Goal: Task Accomplishment & Management: Manage account settings

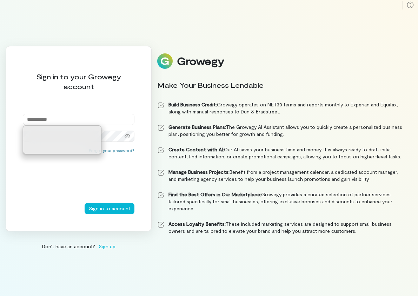
type input "**********"
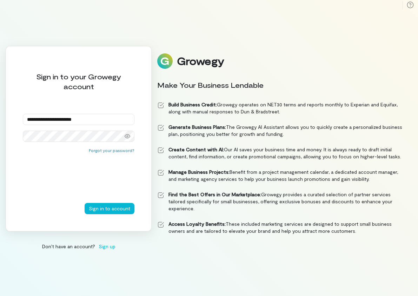
click at [76, 161] on div "Forgot your password?" at bounding box center [79, 174] width 112 height 55
click at [125, 134] on icon at bounding box center [127, 136] width 6 height 6
click at [108, 209] on button "Sign in to account" at bounding box center [110, 208] width 50 height 11
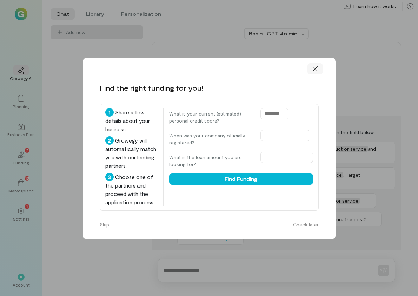
click at [317, 67] on icon at bounding box center [314, 68] width 7 height 7
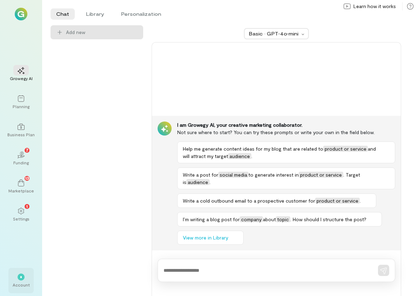
click at [18, 278] on div "*" at bounding box center [21, 276] width 7 height 7
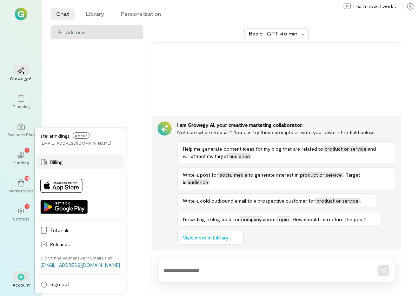
click at [56, 161] on span "Billing" at bounding box center [85, 162] width 70 height 7
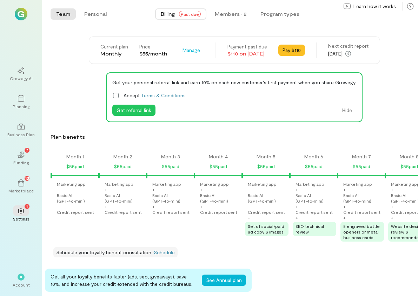
scroll to position [0, 787]
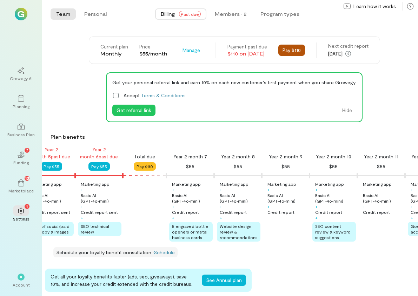
click at [297, 51] on button "Pay $110" at bounding box center [291, 50] width 27 height 11
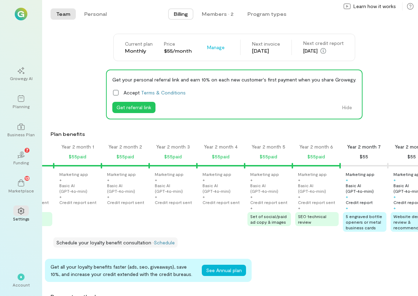
scroll to position [0, 0]
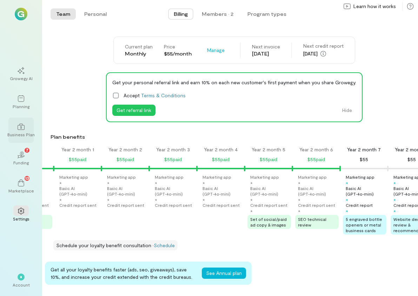
click at [18, 130] on div at bounding box center [20, 126] width 15 height 11
